Goal: Task Accomplishment & Management: Use online tool/utility

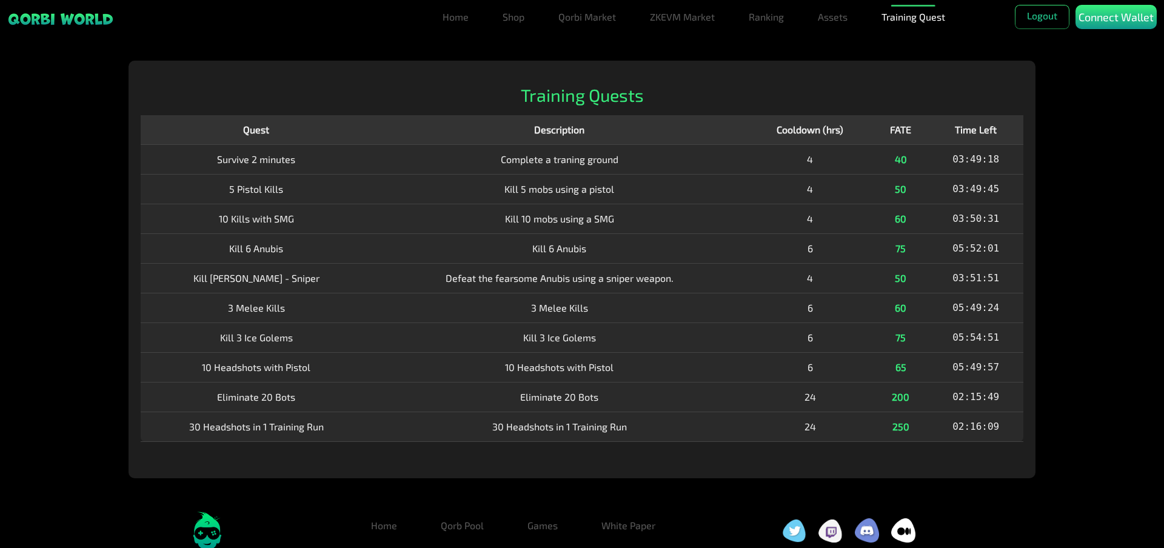
click at [724, 185] on td "Kill 5 mobs using a pistol" at bounding box center [559, 189] width 376 height 30
